Goal: Information Seeking & Learning: Learn about a topic

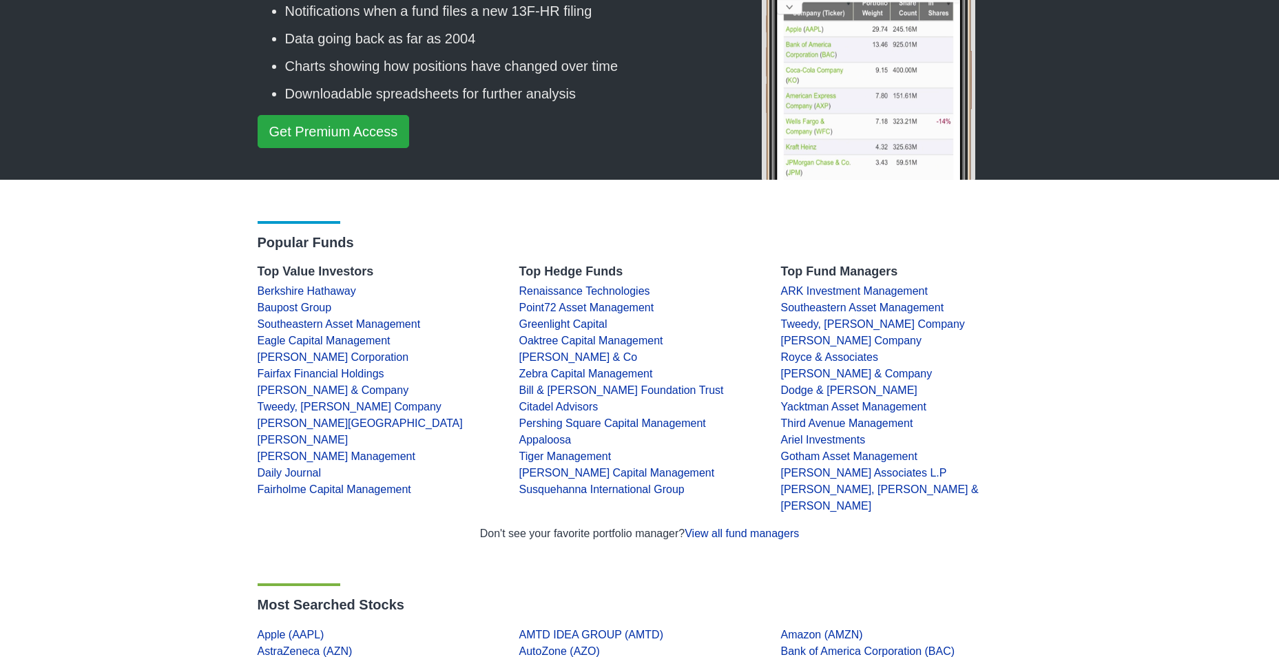
scroll to position [138, 0]
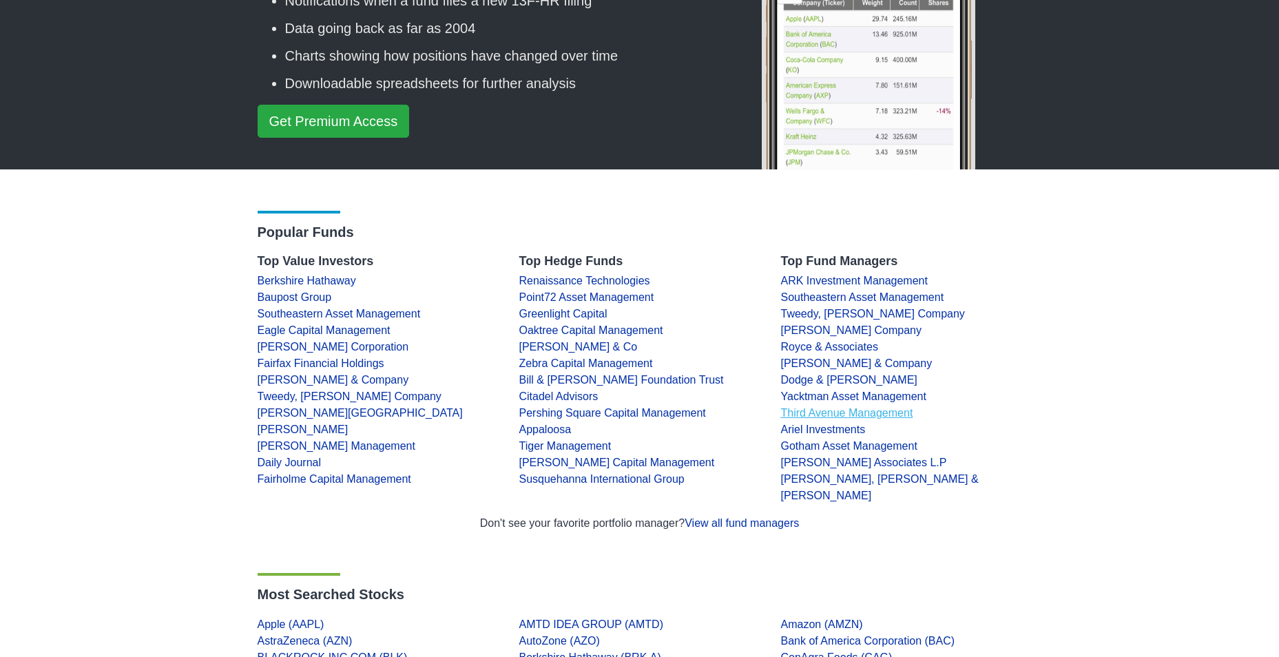
click at [810, 408] on link "Third Avenue Management" at bounding box center [847, 413] width 132 height 12
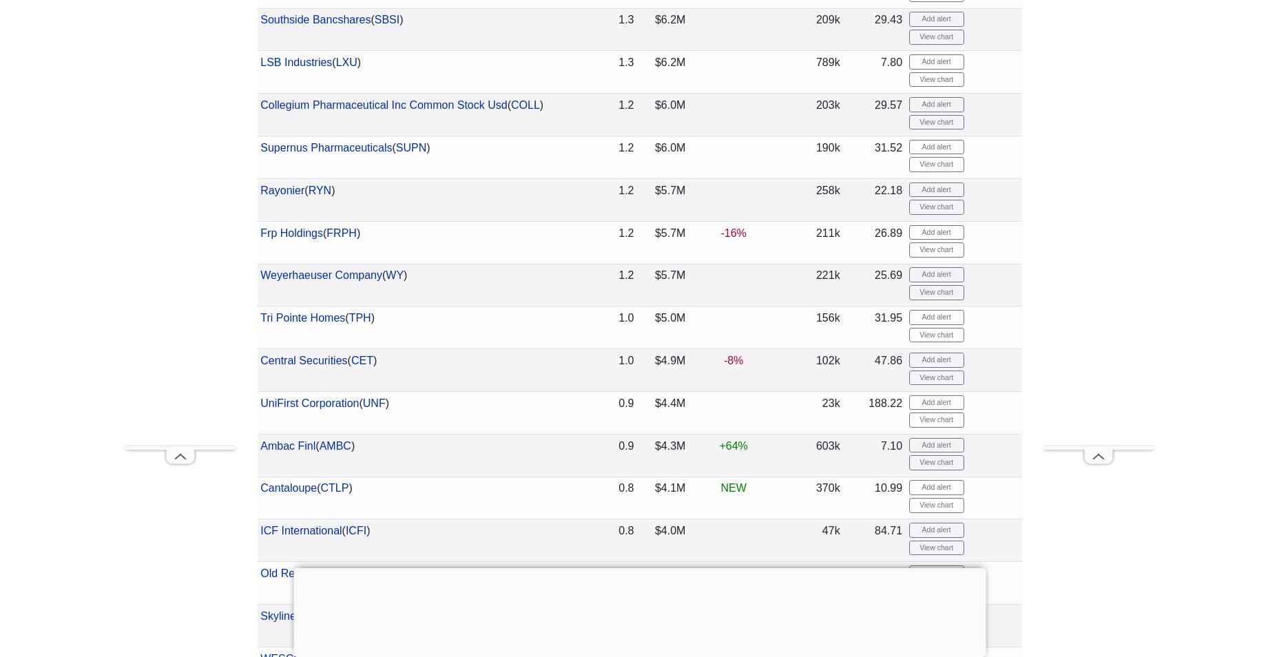
scroll to position [2066, 0]
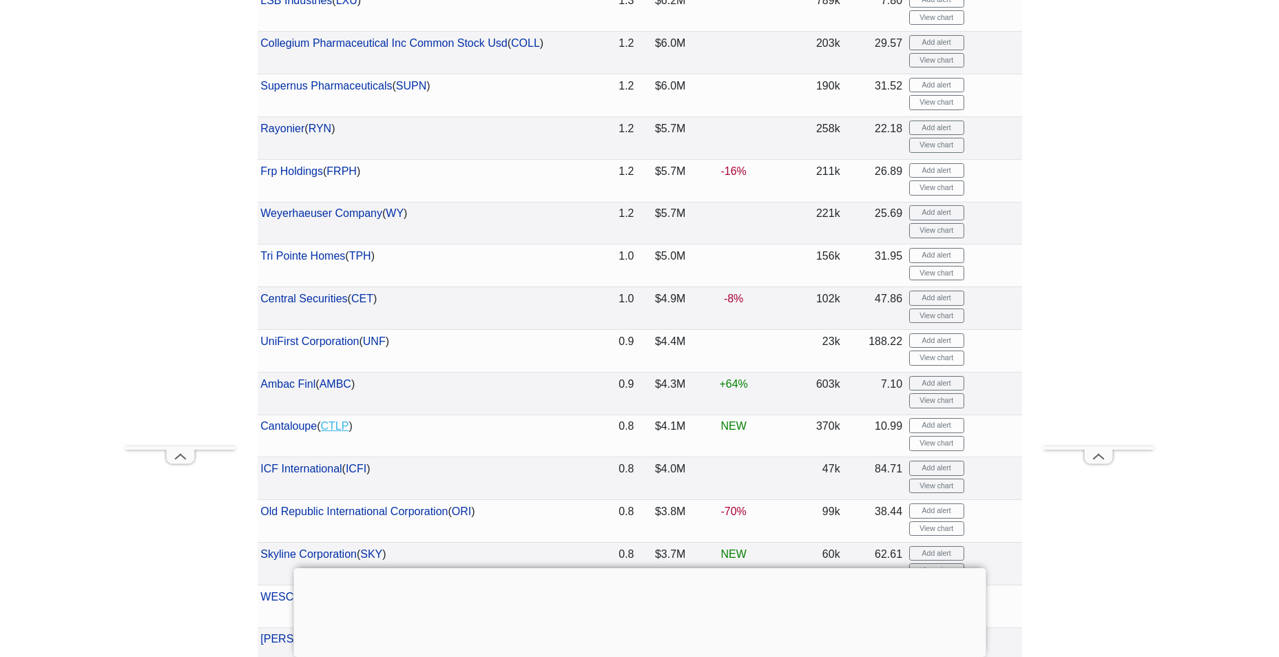
click at [338, 426] on link "CTLP" at bounding box center [334, 426] width 28 height 12
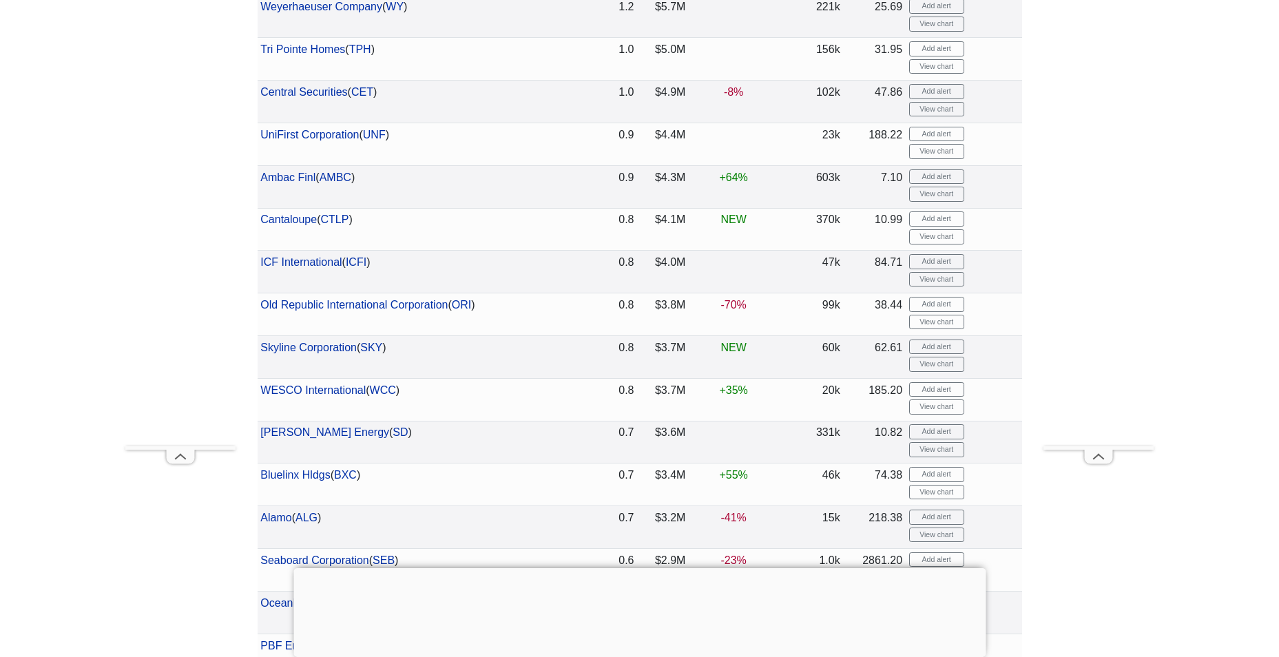
scroll to position [2203, 0]
